Goal: Information Seeking & Learning: Learn about a topic

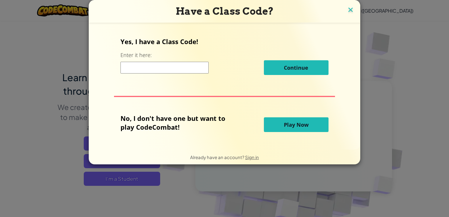
click at [347, 8] on img at bounding box center [351, 10] width 8 height 9
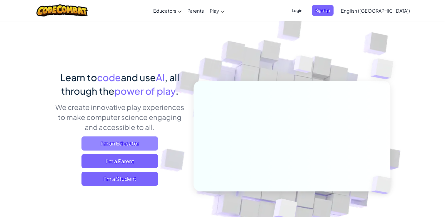
click at [120, 144] on span "I'm an Educator" at bounding box center [119, 143] width 76 height 14
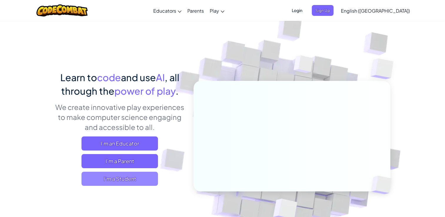
click at [111, 179] on span "I'm a Student" at bounding box center [119, 179] width 76 height 14
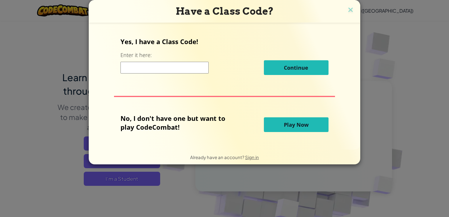
click at [316, 122] on button "Play Now" at bounding box center [296, 124] width 65 height 15
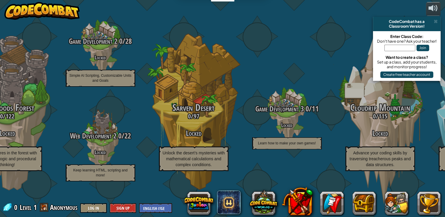
click at [387, 15] on div "CodeCombat Junior 0 / 172 Play Ages [DEMOGRAPHIC_DATA] Blocks or simple text co…" at bounding box center [62, 108] width 763 height 217
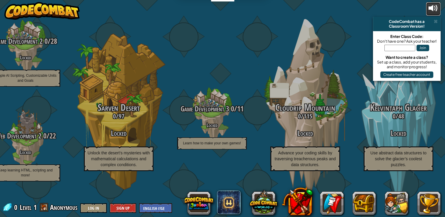
click at [427, 9] on button at bounding box center [432, 9] width 15 height 14
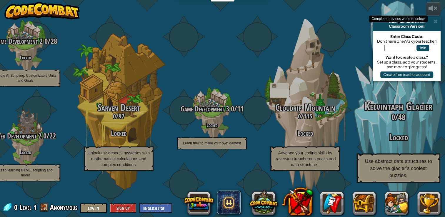
click at [355, 49] on div "Kelvintaph Glacier 0 / 48 Locked Use abstract data structures to solve the glac…" at bounding box center [398, 112] width 112 height 224
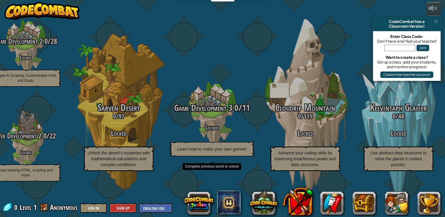
click at [205, 125] on div "Game Development 3 0 / 11 Locked Learn how to make your own games!" at bounding box center [212, 129] width 112 height 53
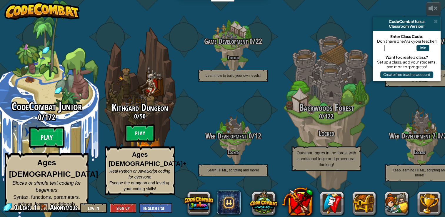
click at [47, 143] on btn "Play" at bounding box center [46, 137] width 35 height 21
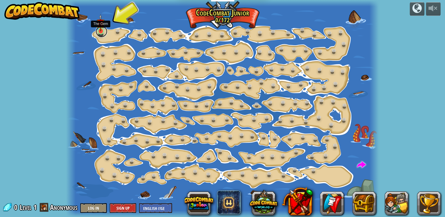
click at [102, 36] on link at bounding box center [101, 32] width 12 height 12
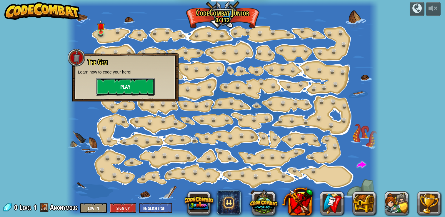
click at [138, 88] on button "Play" at bounding box center [125, 87] width 59 height 18
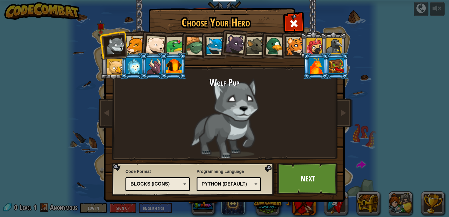
click at [135, 48] on div at bounding box center [135, 45] width 18 height 18
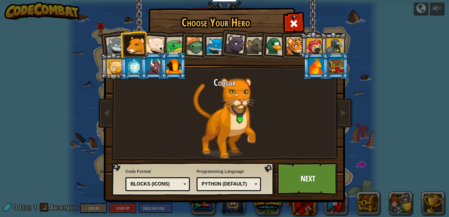
click at [149, 42] on div at bounding box center [154, 45] width 19 height 19
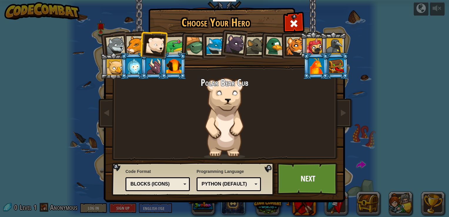
click at [132, 72] on div at bounding box center [133, 66] width 15 height 16
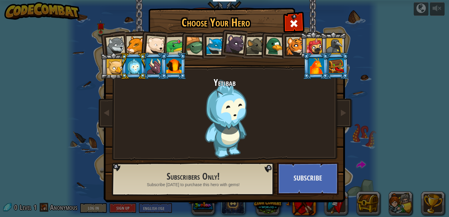
click at [108, 66] on div at bounding box center [115, 67] width 16 height 16
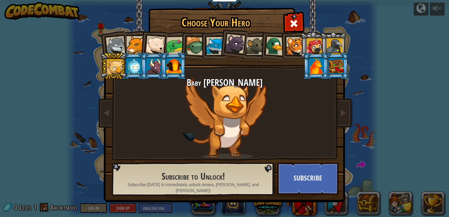
click at [302, 49] on li at bounding box center [313, 45] width 26 height 27
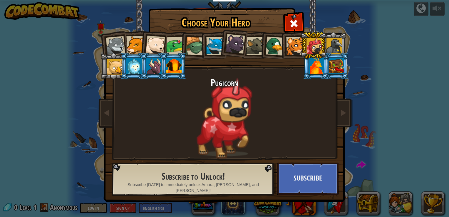
click at [293, 44] on div at bounding box center [295, 46] width 18 height 18
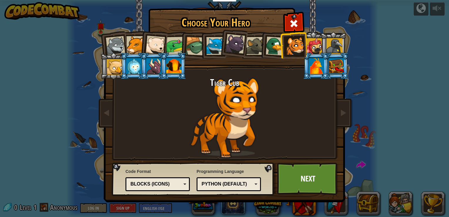
click at [313, 49] on div at bounding box center [314, 46] width 16 height 16
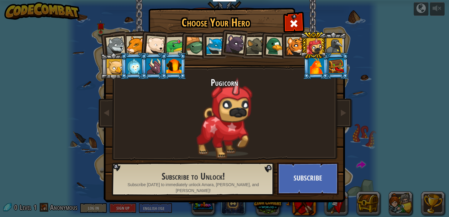
click at [280, 56] on li at bounding box center [273, 45] width 28 height 29
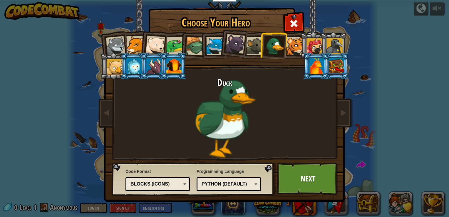
click at [133, 42] on div at bounding box center [135, 45] width 18 height 18
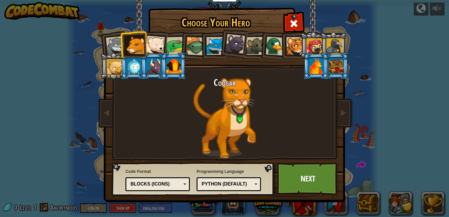
click at [194, 49] on div at bounding box center [195, 46] width 19 height 19
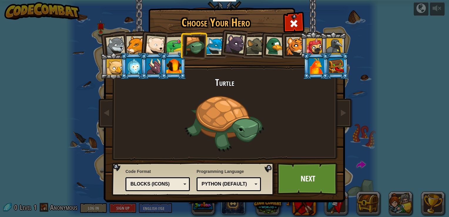
click at [177, 47] on div at bounding box center [175, 46] width 18 height 18
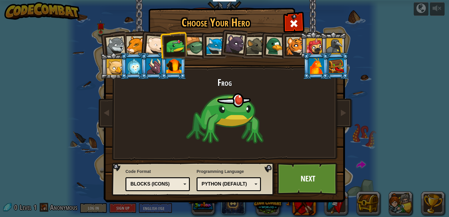
click at [150, 46] on div at bounding box center [154, 45] width 19 height 19
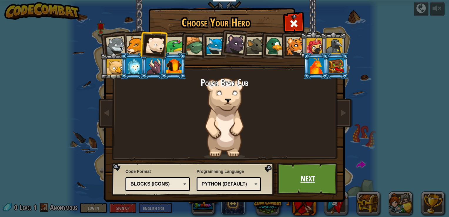
click at [310, 187] on link "Next" at bounding box center [307, 178] width 61 height 32
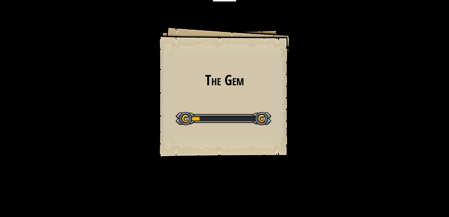
click at [310, 187] on div "The Gem Goals Start Level Error loading from server. Try refreshing the page. Y…" at bounding box center [224, 108] width 449 height 217
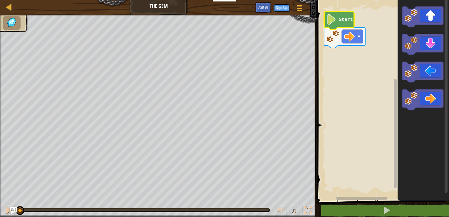
click at [346, 19] on text "Start" at bounding box center [346, 19] width 14 height 5
click at [346, 20] on text "Start" at bounding box center [346, 19] width 14 height 5
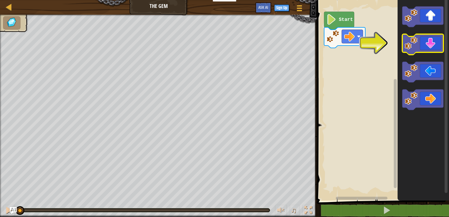
click at [426, 40] on icon "Blockly Workspace" at bounding box center [422, 44] width 41 height 21
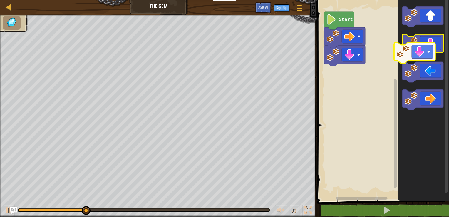
click at [417, 50] on icon "Blockly Workspace" at bounding box center [422, 44] width 41 height 21
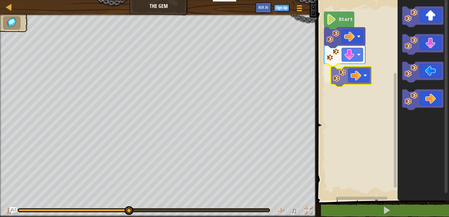
click at [355, 73] on div "Start" at bounding box center [382, 98] width 134 height 203
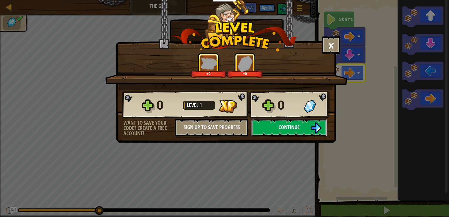
click at [307, 134] on button "Continue" at bounding box center [289, 128] width 76 height 18
